Goal: Information Seeking & Learning: Learn about a topic

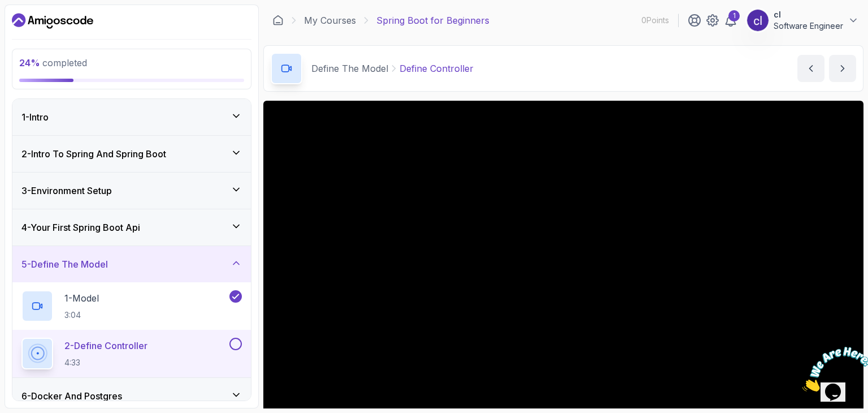
scroll to position [72, 0]
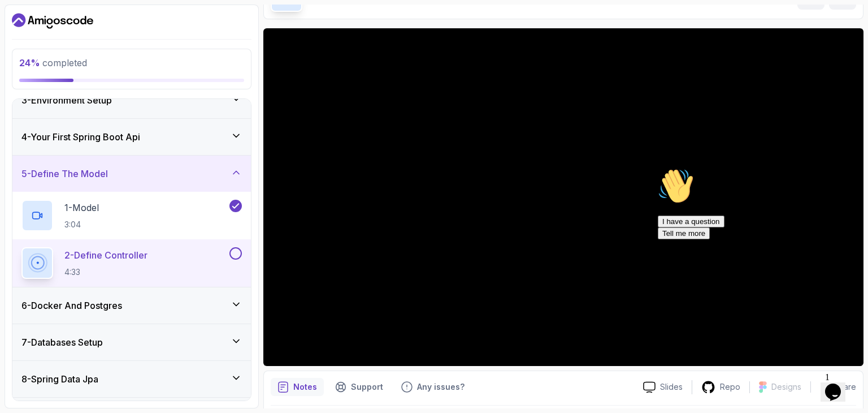
click at [658, 168] on icon "Chat attention grabber" at bounding box center [658, 168] width 0 height 0
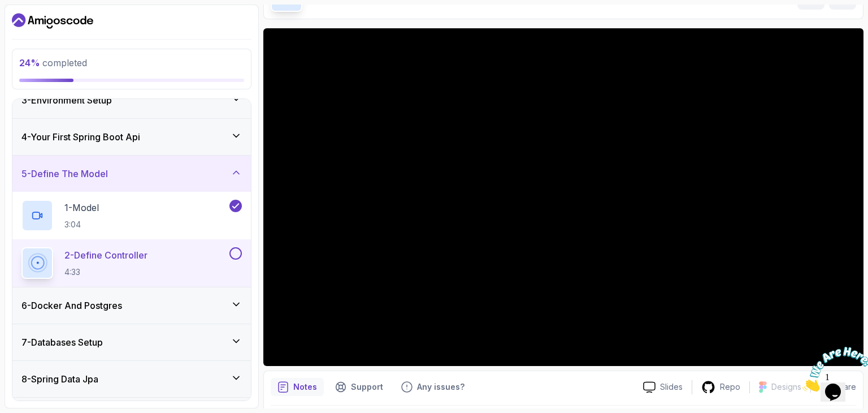
scroll to position [34, 0]
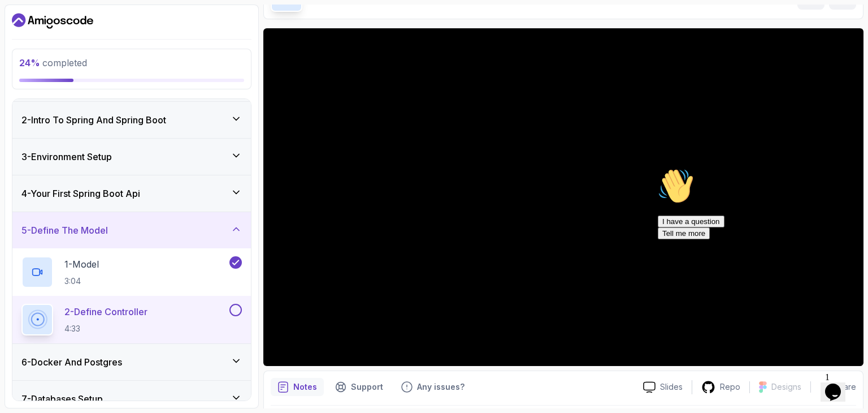
click at [658, 168] on icon "Chat attention grabber" at bounding box center [658, 168] width 0 height 0
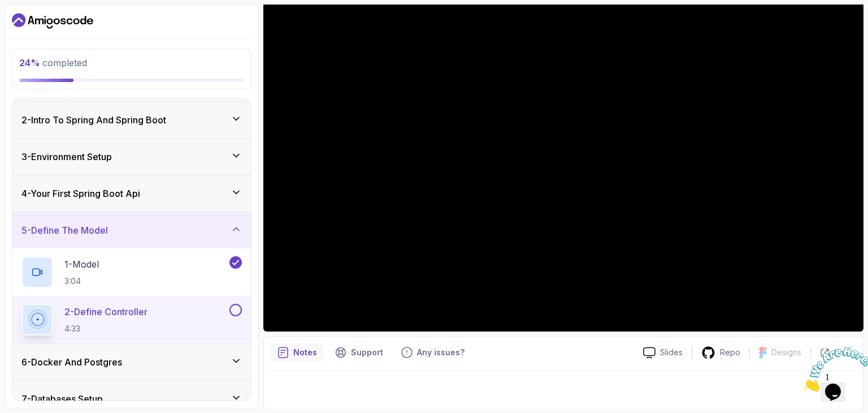
scroll to position [108, 0]
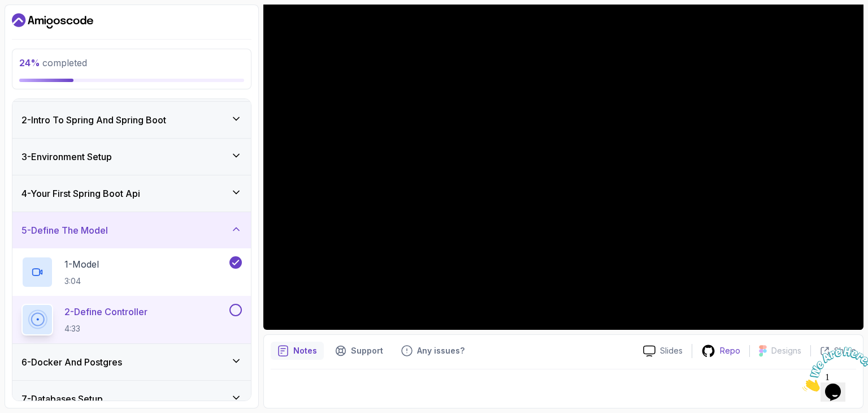
click at [719, 351] on div "Repo" at bounding box center [720, 351] width 57 height 14
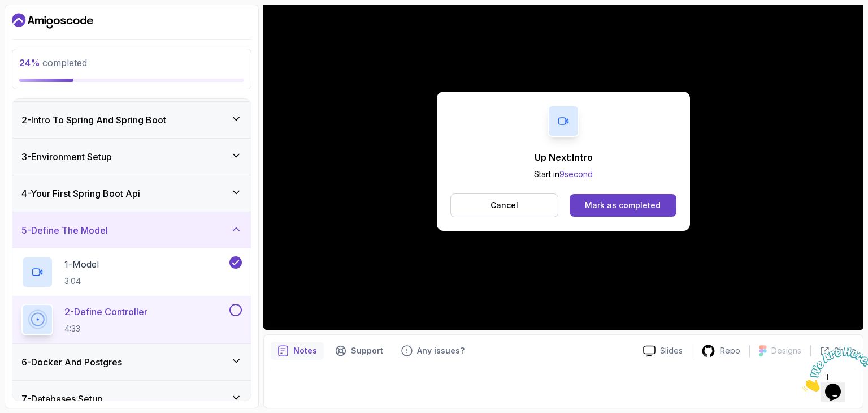
click at [158, 188] on div "4 - Your First Spring Boot Api" at bounding box center [131, 193] width 220 height 14
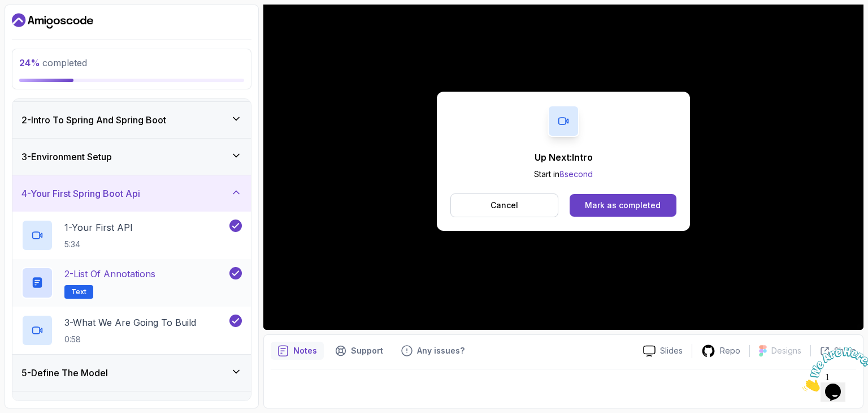
click at [194, 282] on div "2 - List of Annotations Text" at bounding box center [124, 283] width 206 height 32
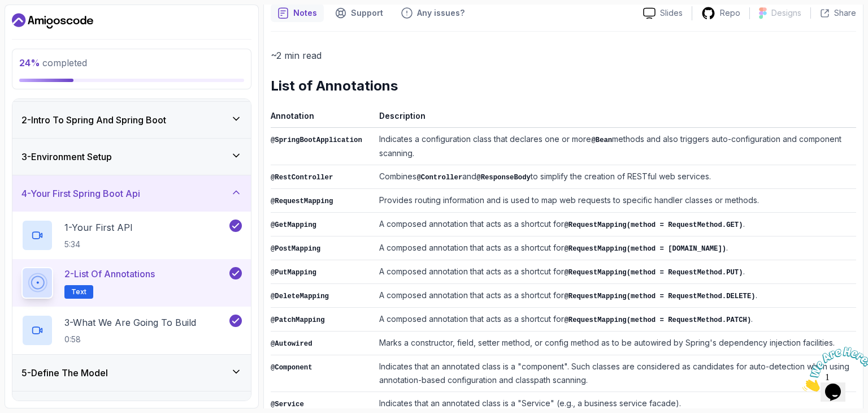
click at [203, 273] on div "2 - List of Annotations Text" at bounding box center [124, 283] width 206 height 32
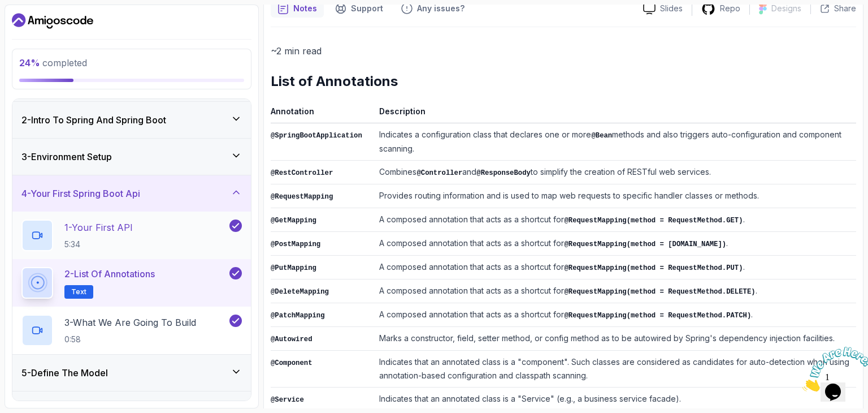
click at [183, 233] on div "1 - Your First API 5:34" at bounding box center [124, 235] width 206 height 32
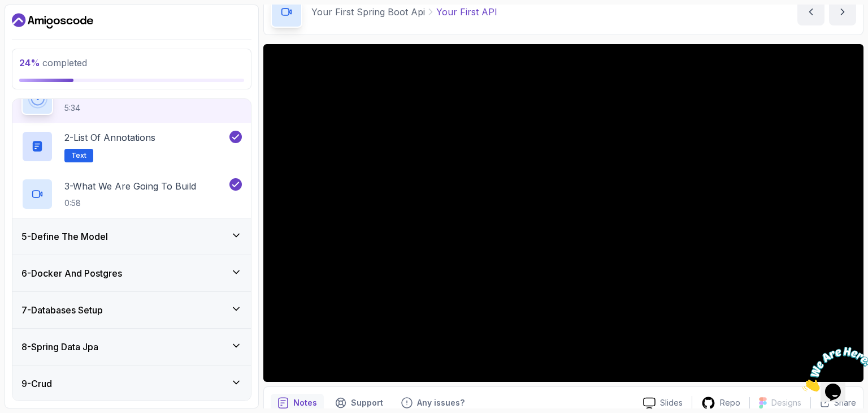
scroll to position [166, 0]
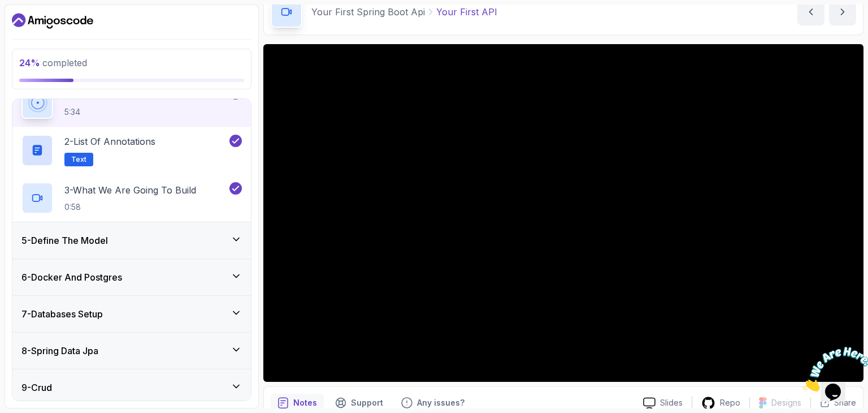
click at [200, 234] on div "5 - Define The Model" at bounding box center [131, 240] width 220 height 14
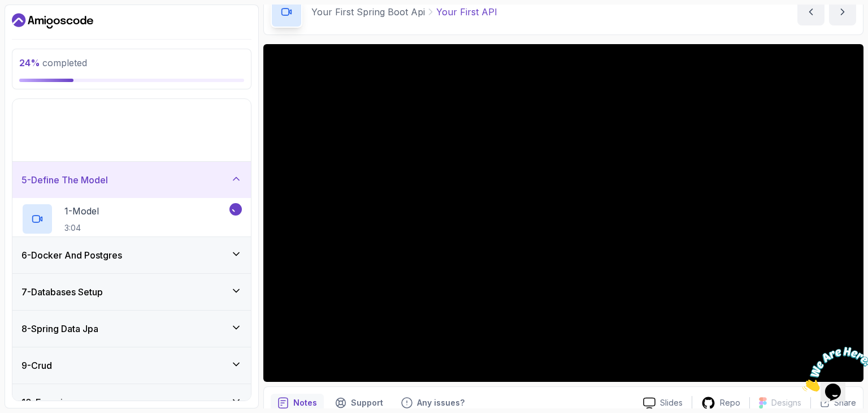
scroll to position [137, 0]
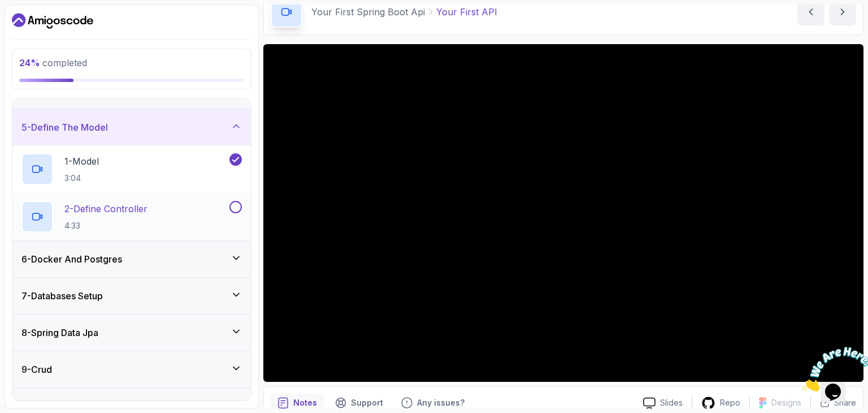
click at [207, 215] on div "2 - Define Controller 4:33" at bounding box center [124, 217] width 206 height 32
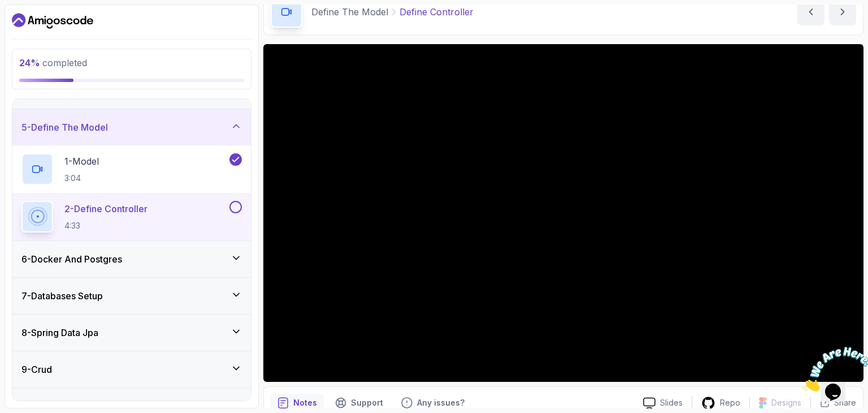
click at [242, 205] on button at bounding box center [235, 207] width 12 height 12
click at [229, 201] on button at bounding box center [235, 207] width 12 height 12
click at [184, 168] on div "1 - Model 3:04" at bounding box center [124, 169] width 206 height 32
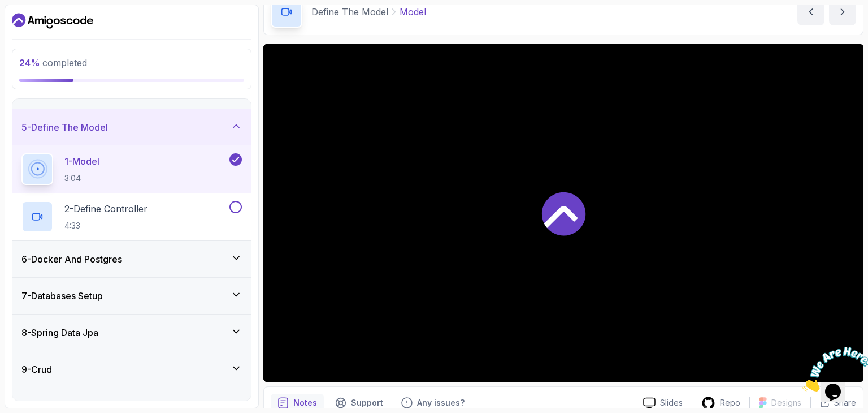
click at [557, 229] on icon at bounding box center [564, 214] width 44 height 44
click at [214, 215] on div "2 - Define Controller 4:33" at bounding box center [124, 217] width 206 height 32
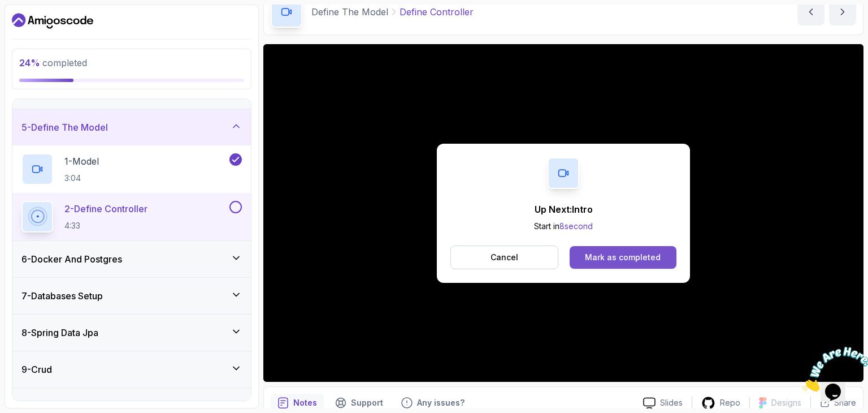
click at [613, 247] on button "Mark as completed" at bounding box center [623, 257] width 107 height 23
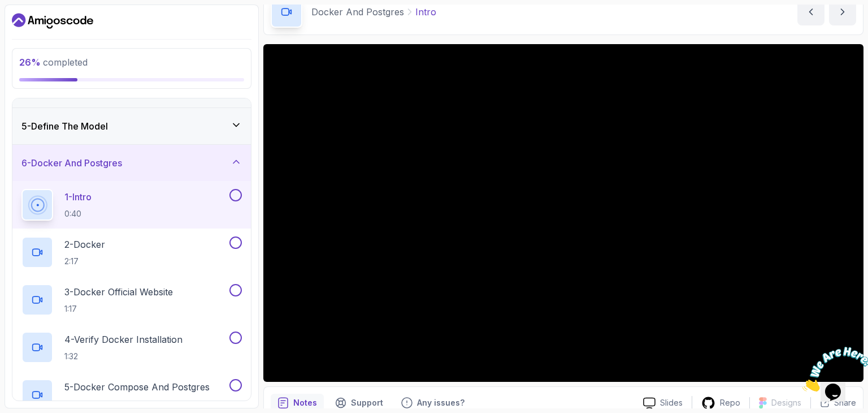
scroll to position [137, 0]
click at [802, 383] on icon "Close" at bounding box center [802, 388] width 0 height 10
click at [260, 351] on div "26 % completed 1 - Intro 2 - Intro To Spring And Spring Boot 3 - Environment Se…" at bounding box center [434, 206] width 859 height 403
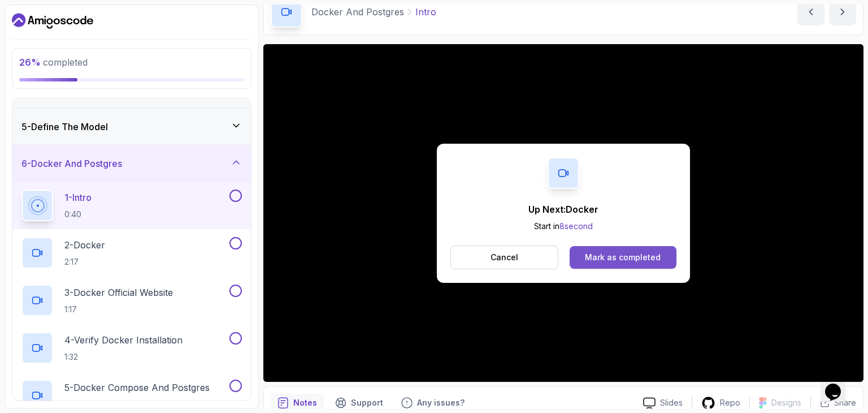
click at [605, 261] on div "Mark as completed" at bounding box center [623, 256] width 76 height 11
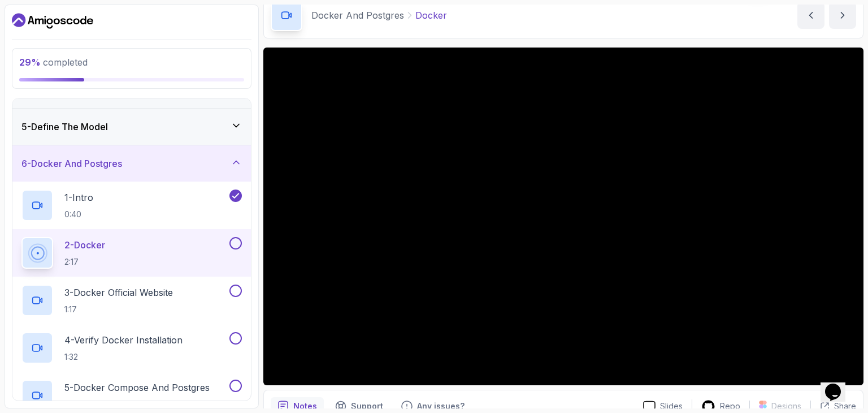
scroll to position [57, 0]
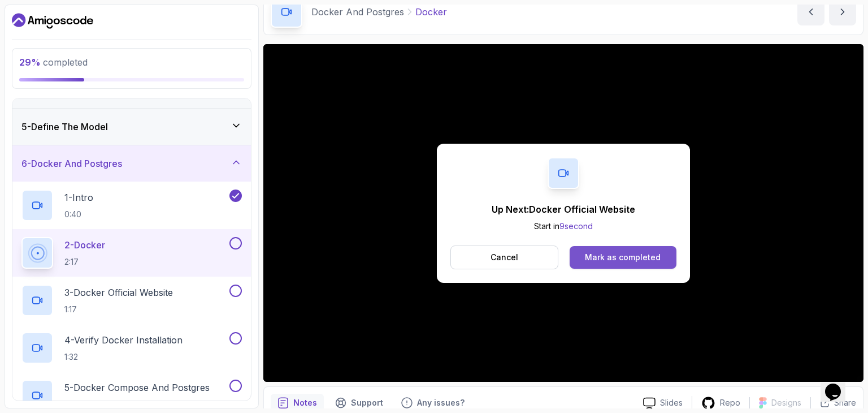
click at [596, 248] on button "Mark as completed" at bounding box center [623, 257] width 107 height 23
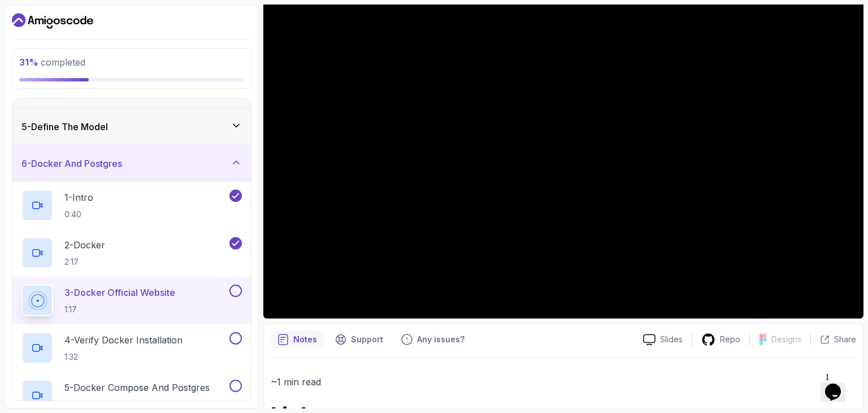
scroll to position [76, 0]
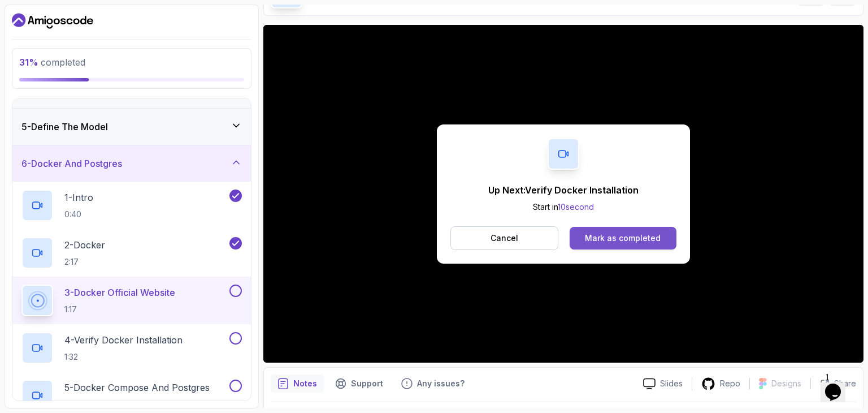
click at [613, 233] on div "Mark as completed" at bounding box center [623, 237] width 76 height 11
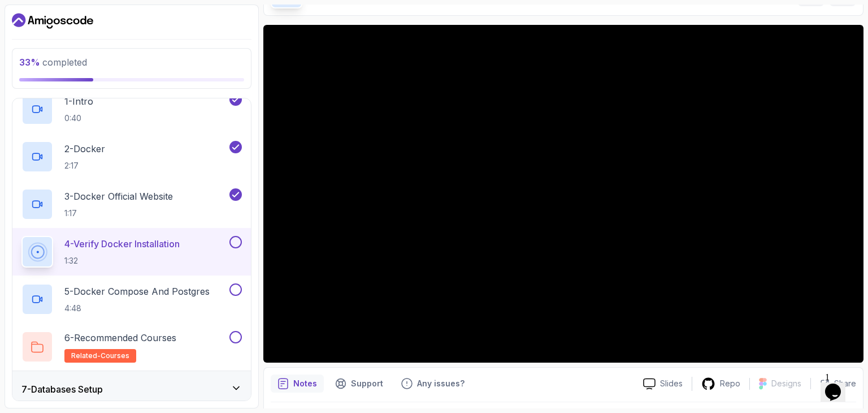
scroll to position [363, 0]
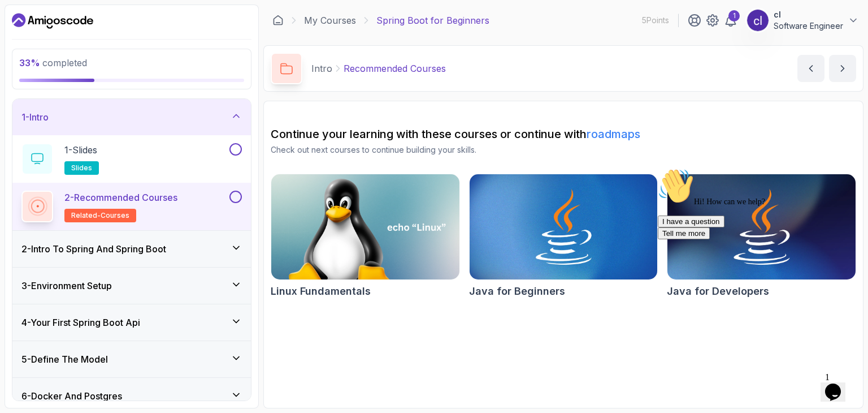
click at [832, 129] on h2 "Continue your learning with these courses or continue with roadmaps" at bounding box center [563, 134] width 585 height 16
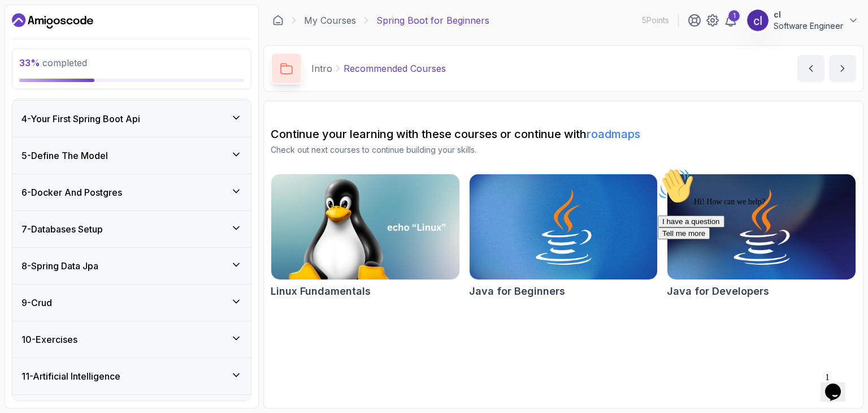
scroll to position [226, 0]
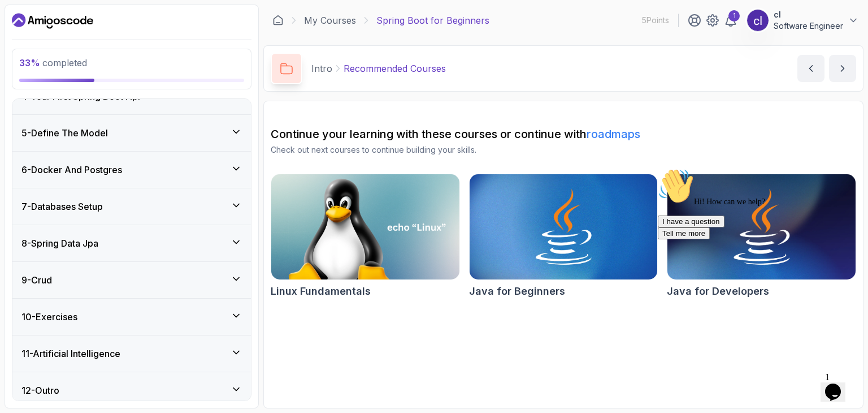
click at [205, 207] on div "7 - Databases Setup" at bounding box center [131, 206] width 220 height 14
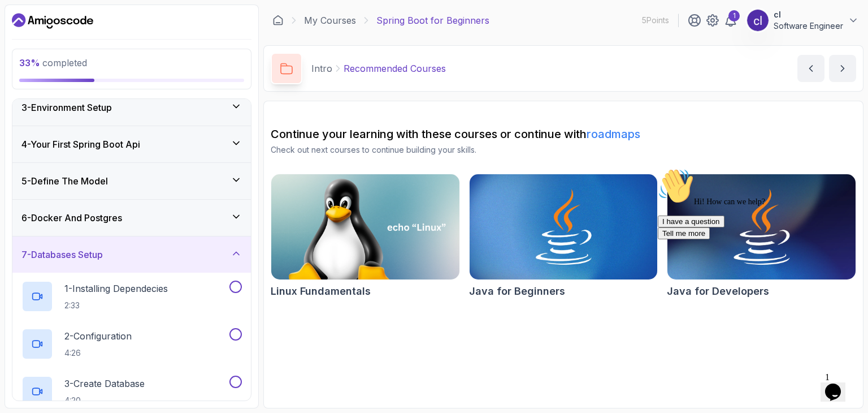
scroll to position [0, 0]
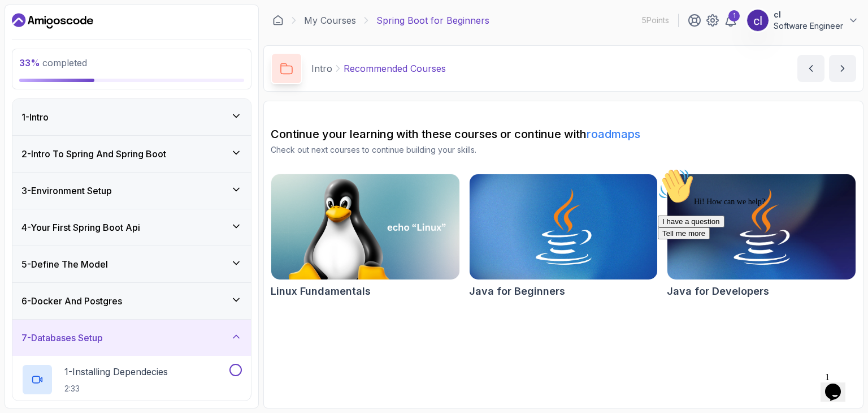
click at [658, 168] on icon "Chat attention grabber" at bounding box center [658, 168] width 0 height 0
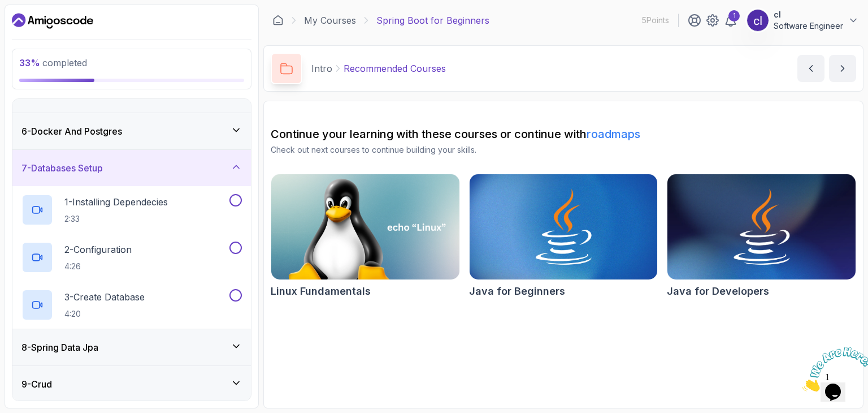
scroll to position [110, 0]
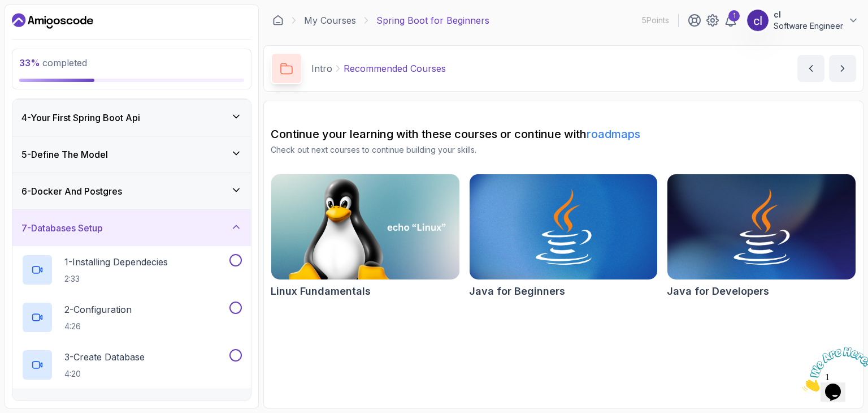
click at [217, 184] on div "6 - Docker And Postgres" at bounding box center [131, 191] width 220 height 14
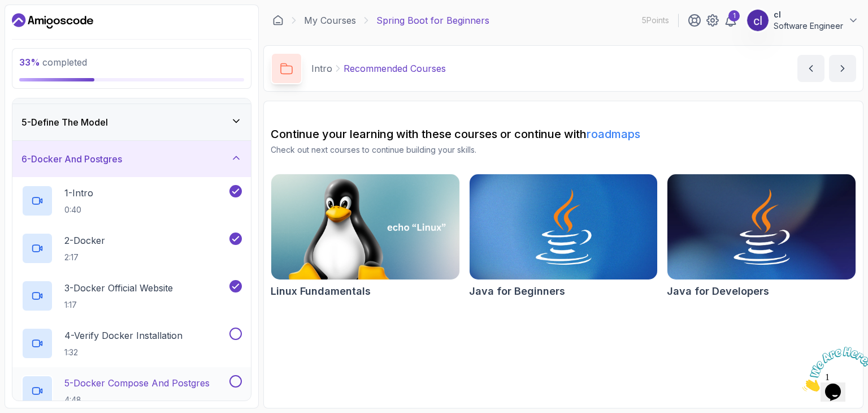
scroll to position [223, 0]
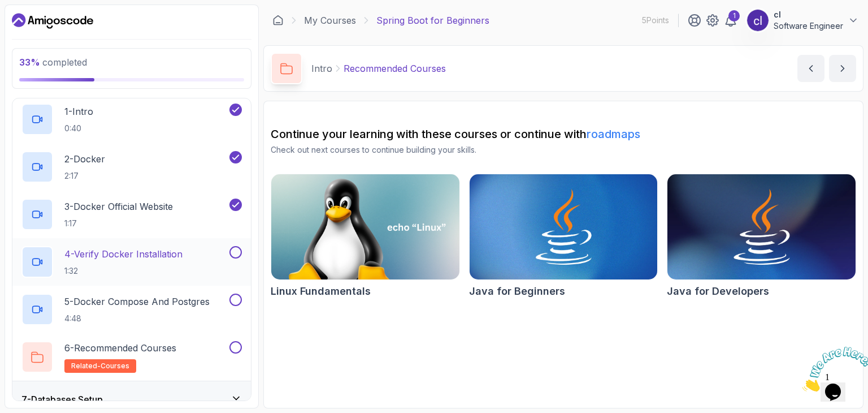
drag, startPoint x: 176, startPoint y: 307, endPoint x: 184, endPoint y: 257, distance: 50.4
click at [184, 257] on div "1 - Intro 0:40 2 - Docker 2:17 3 - Docker Official Website 1:17 4 - Verify Dock…" at bounding box center [131, 238] width 238 height 285
click at [183, 254] on p "4 - Verify Docker Installation" at bounding box center [123, 254] width 118 height 14
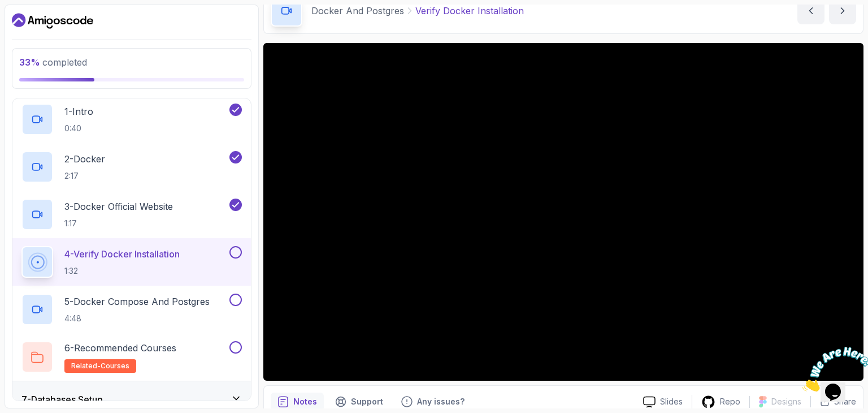
scroll to position [57, 0]
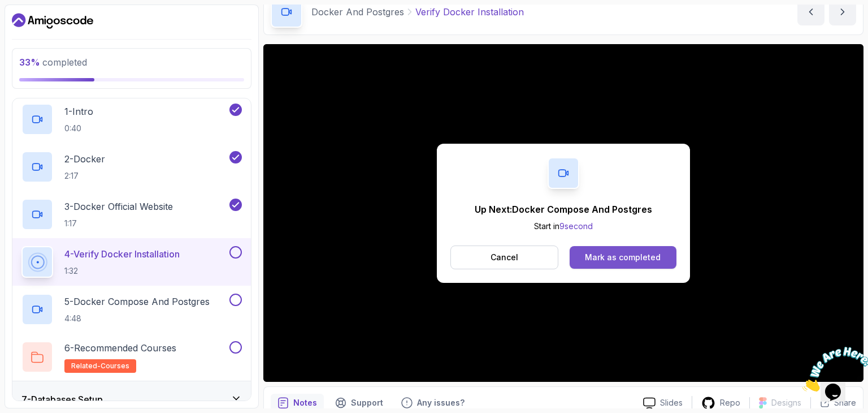
click at [656, 255] on div "Mark as completed" at bounding box center [623, 256] width 76 height 11
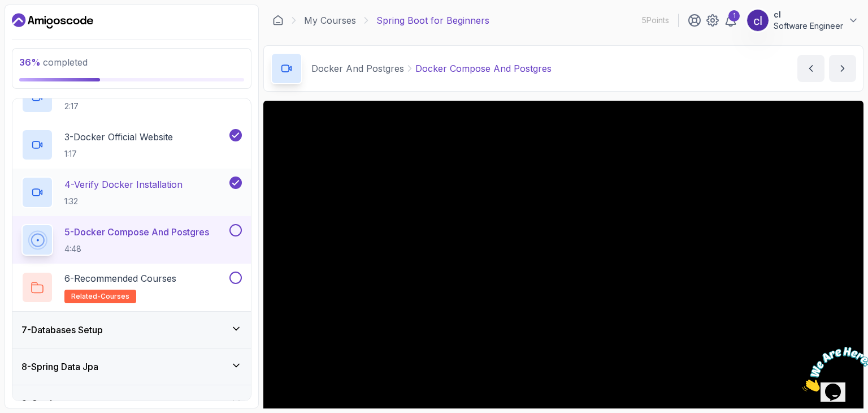
click at [154, 187] on p "4 - Verify Docker Installation" at bounding box center [123, 184] width 118 height 14
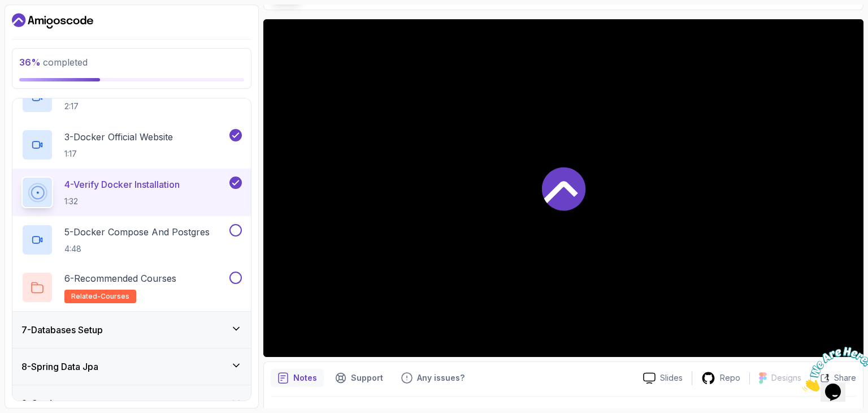
scroll to position [199, 0]
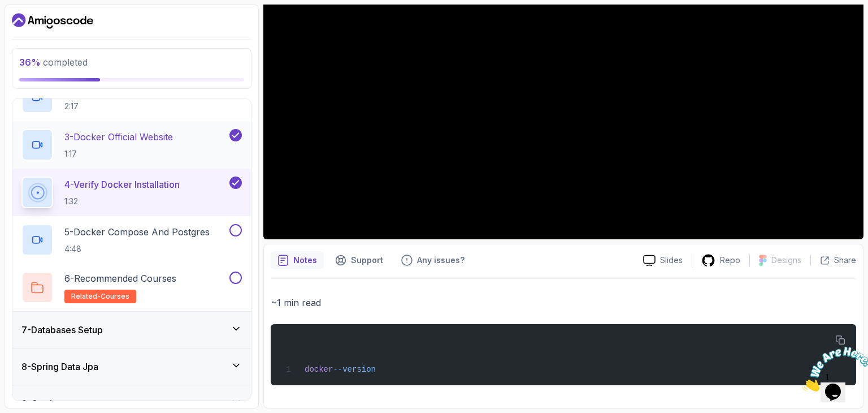
click at [173, 150] on p "1:17" at bounding box center [118, 153] width 108 height 11
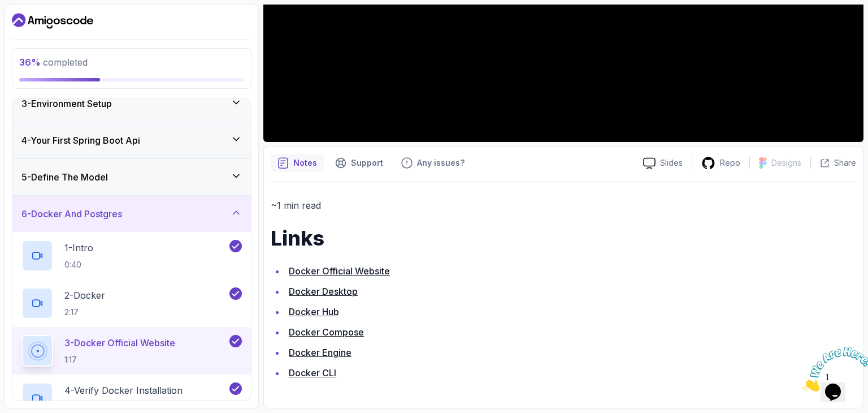
scroll to position [66, 0]
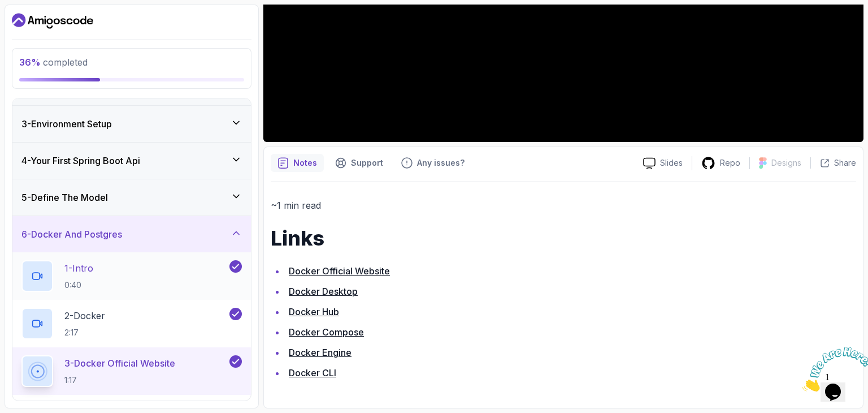
click at [145, 270] on div "1 - Intro 0:40" at bounding box center [124, 276] width 206 height 32
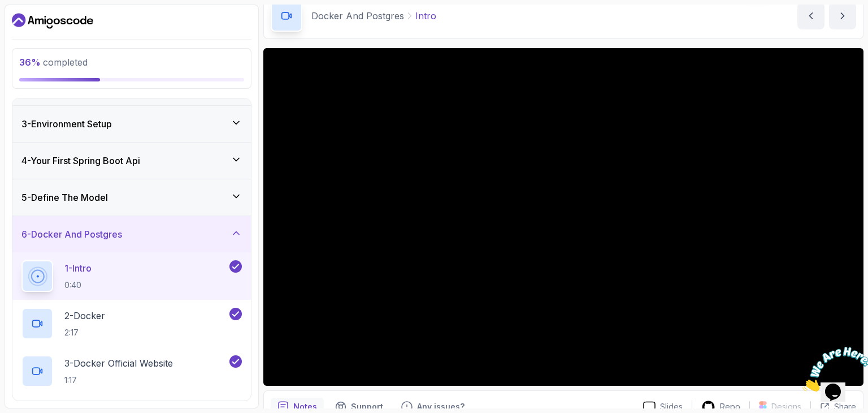
scroll to position [108, 0]
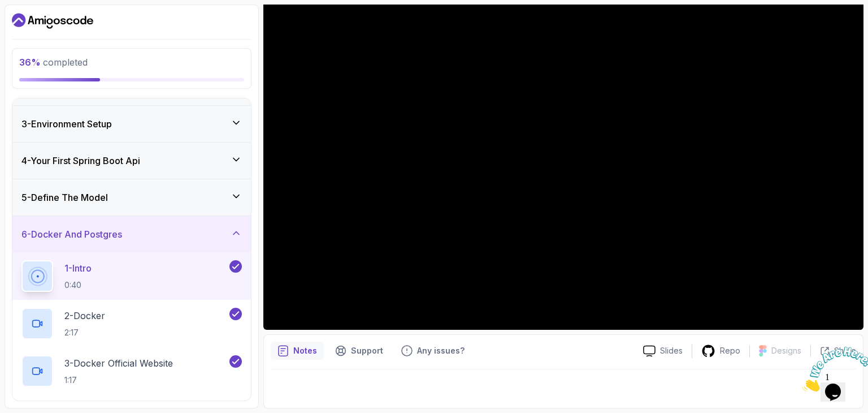
click at [166, 194] on div "5 - Define The Model" at bounding box center [131, 197] width 220 height 14
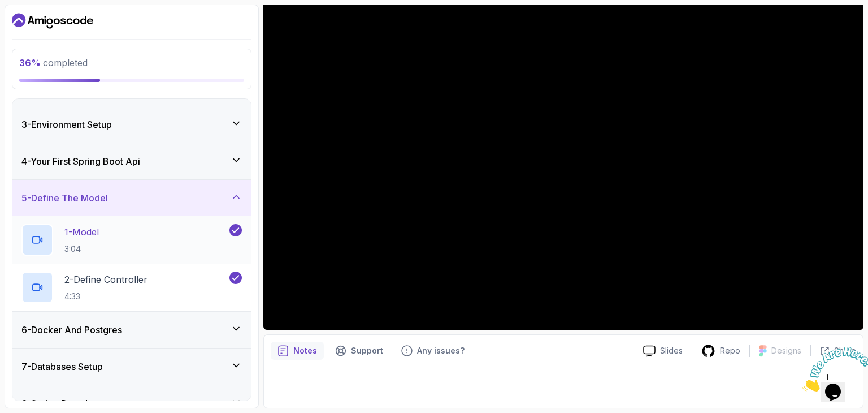
click at [184, 229] on div "1 - Model 3:04" at bounding box center [124, 240] width 206 height 32
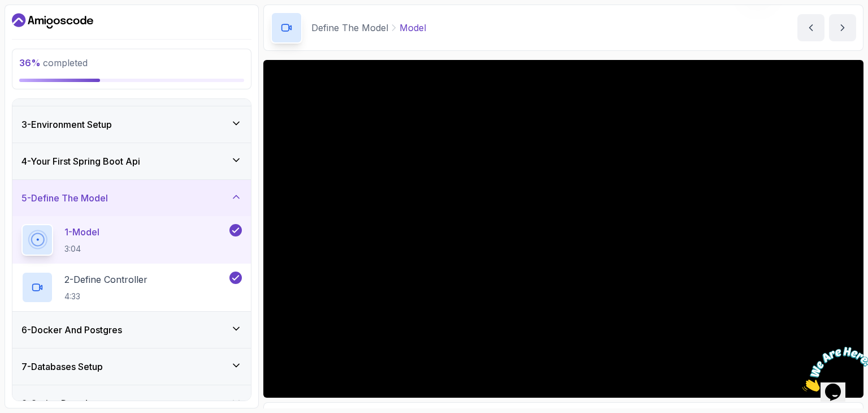
scroll to position [108, 0]
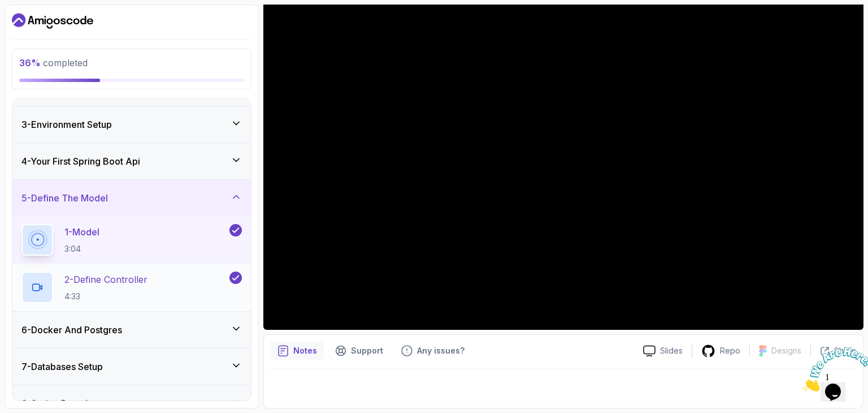
click at [147, 292] on p "4:33" at bounding box center [105, 295] width 83 height 11
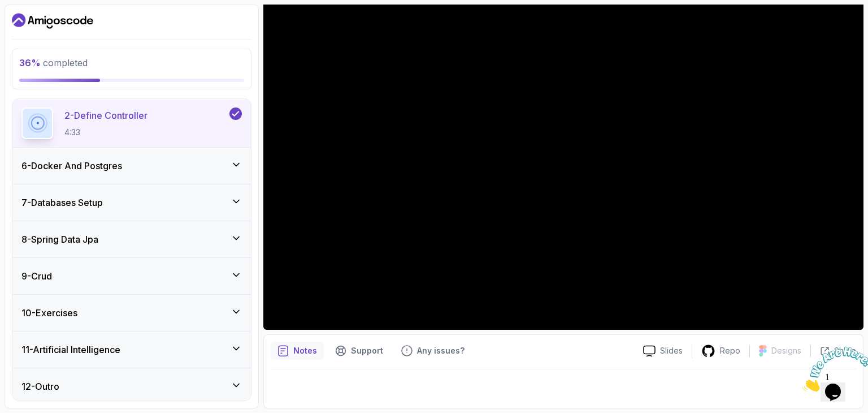
scroll to position [232, 0]
click at [208, 176] on div "6 - Docker And Postgres" at bounding box center [131, 164] width 238 height 36
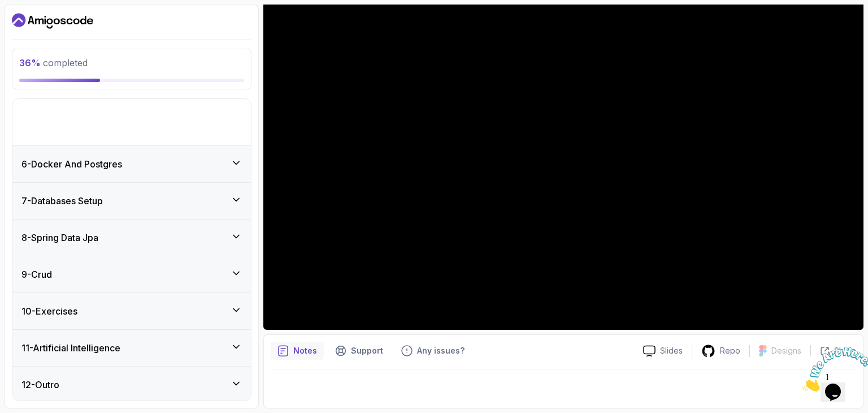
scroll to position [137, 0]
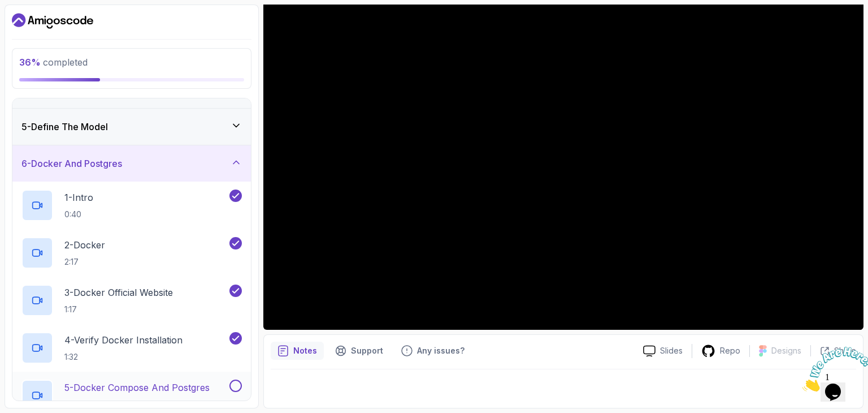
click at [171, 380] on p "5 - Docker Compose And Postgres" at bounding box center [136, 387] width 145 height 14
